Goal: Information Seeking & Learning: Find contact information

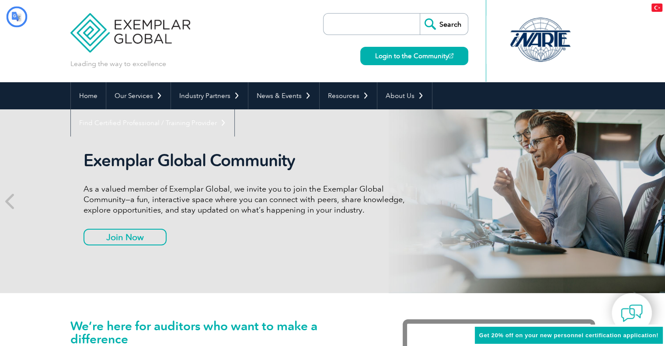
type input "Aramak"
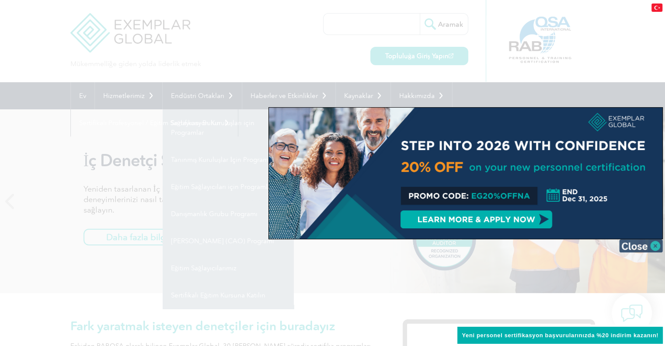
click at [630, 246] on img at bounding box center [641, 245] width 44 height 13
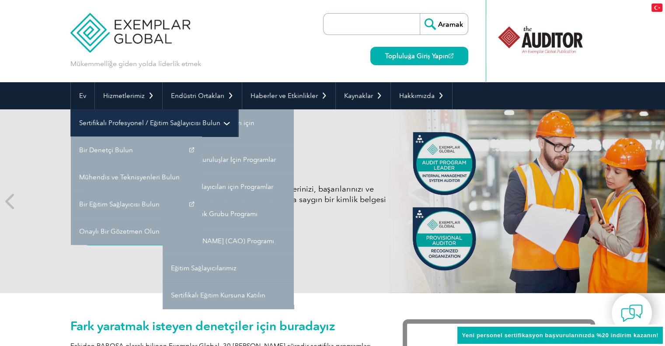
click at [132, 123] on font "Sertifikalı Profesyonel / Eğitim Sağlayıcısı Bulun" at bounding box center [149, 123] width 141 height 8
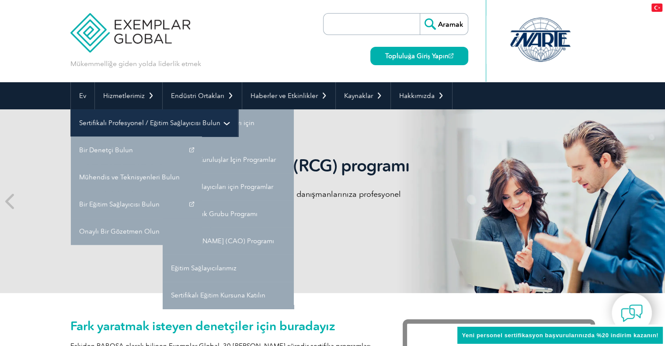
click at [203, 123] on font "Sertifikalı Profesyonel / Eğitim Sağlayıcısı Bulun" at bounding box center [149, 123] width 141 height 8
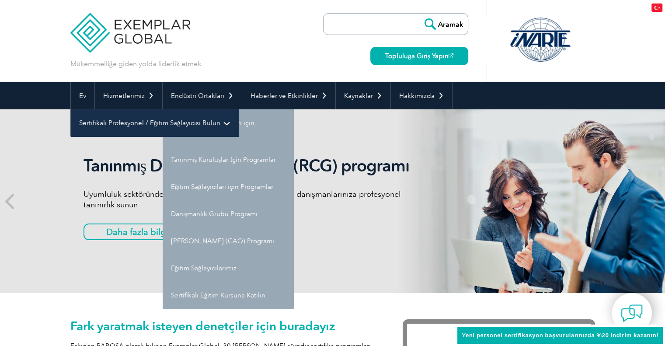
click at [143, 122] on font "Sertifikalı Profesyonel / Eğitim Sağlayıcısı Bulun" at bounding box center [149, 123] width 141 height 8
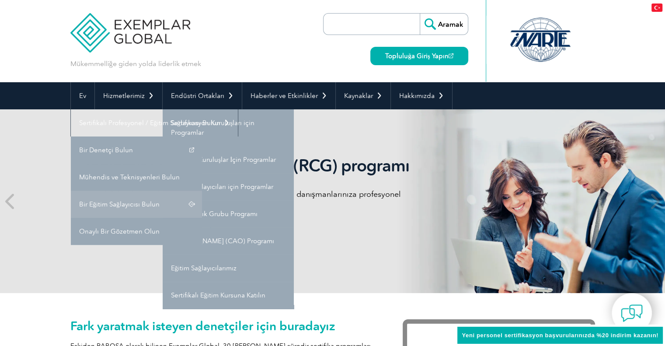
click at [124, 204] on font "Bir Eğitim Sağlayıcısı Bulun" at bounding box center [119, 204] width 80 height 8
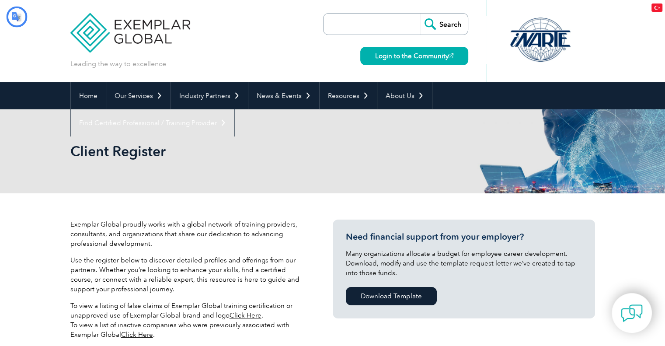
type input "Aramak"
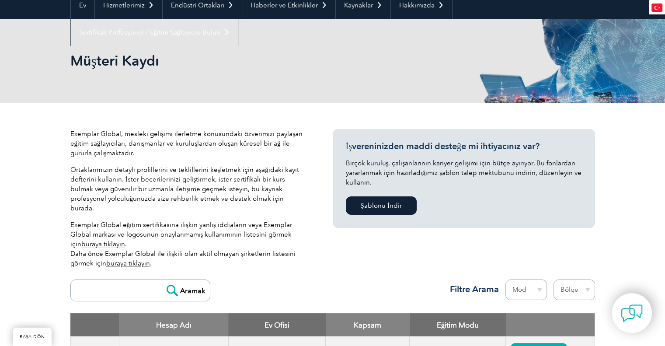
scroll to position [233, 0]
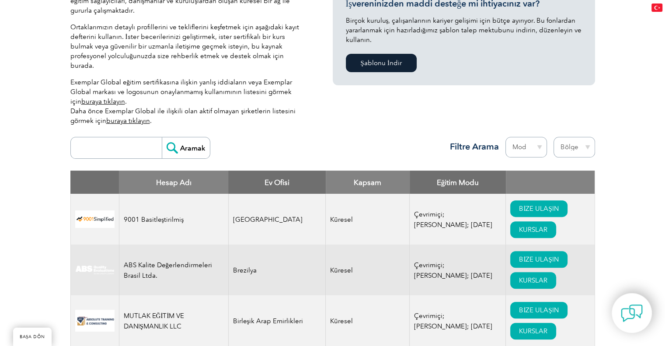
click at [585, 137] on select "Bölge Avustralya Bahreyn Bangladeş Brezilya Kanada Kolombiya Dominik Cumhuriyet…" at bounding box center [575, 147] width 42 height 21
select select "[GEOGRAPHIC_DATA]"
click at [554, 137] on select "Bölge Avustralya Bahreyn Bangladeş Brezilya Kanada Kolombiya Dominik Cumhuriyet…" at bounding box center [575, 147] width 42 height 21
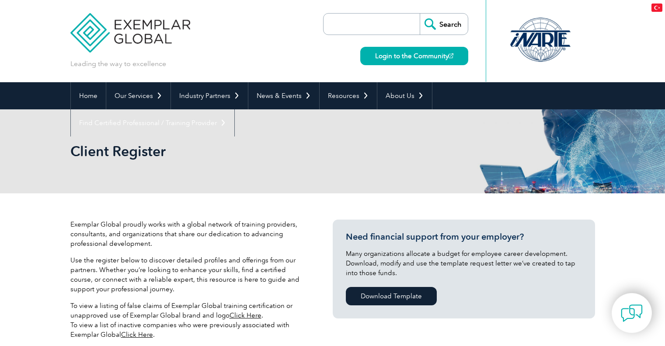
select select "[GEOGRAPHIC_DATA]"
click at [353, 119] on div "Client Register" at bounding box center [332, 151] width 525 height 84
type input "Aramak"
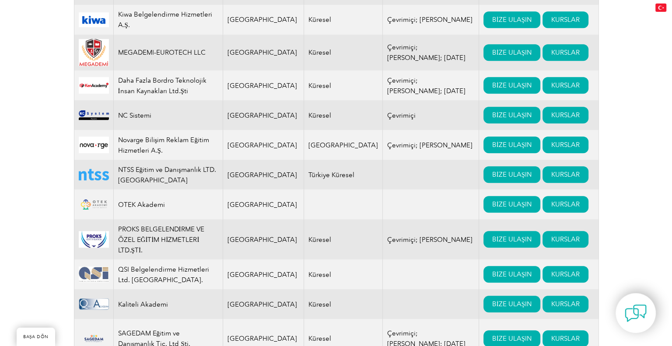
scroll to position [875, 0]
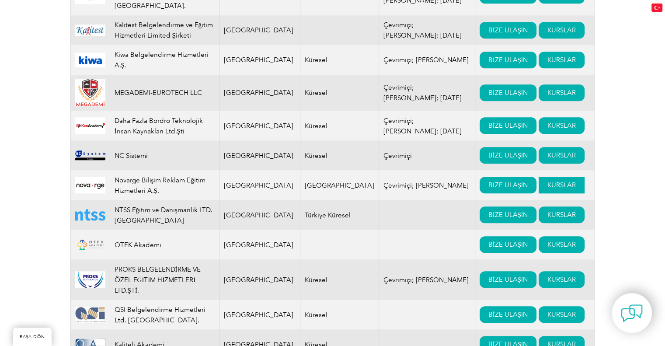
click at [548, 181] on font "KURSLAR" at bounding box center [562, 185] width 28 height 8
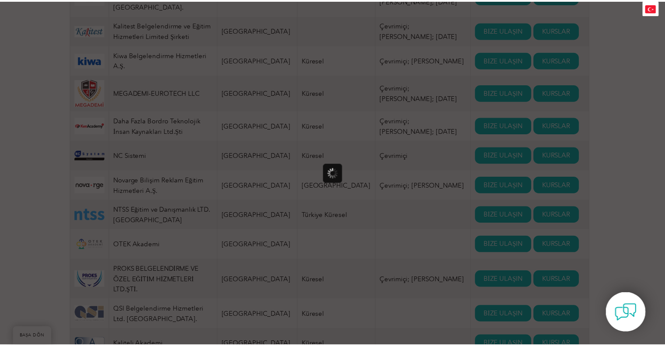
scroll to position [0, 0]
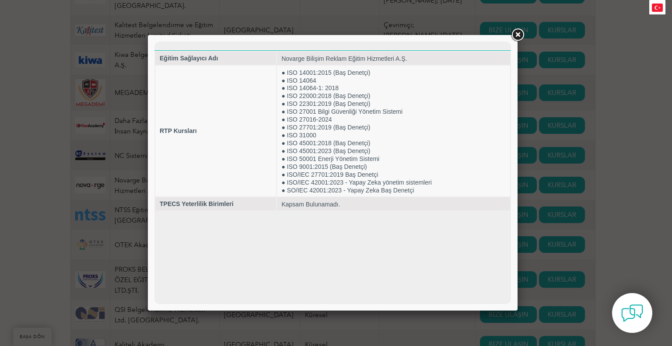
click at [520, 36] on link at bounding box center [518, 35] width 16 height 16
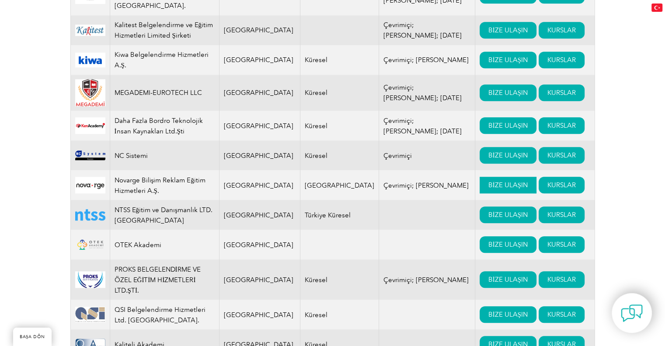
click at [489, 181] on font "BİZE ULAŞIN" at bounding box center [508, 185] width 39 height 8
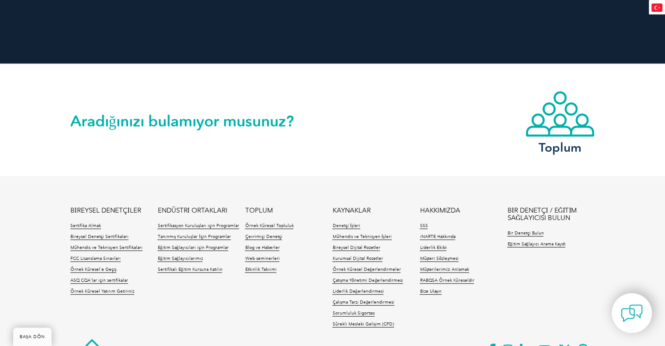
scroll to position [1916, 0]
